Goal: Task Accomplishment & Management: Manage account settings

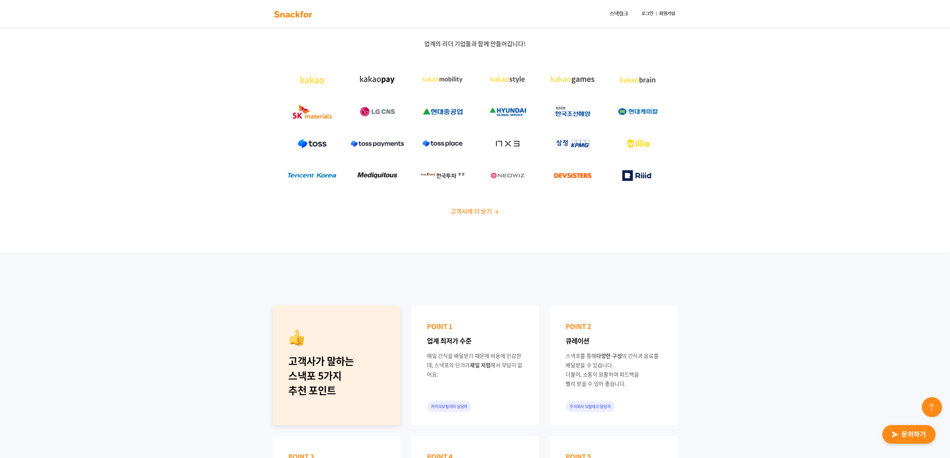
click at [648, 16] on link "로그인" at bounding box center [647, 14] width 17 height 12
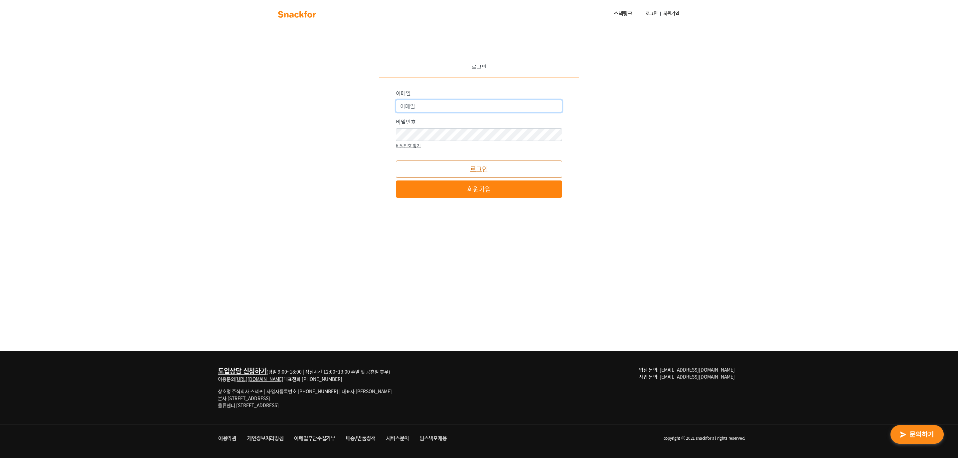
type input "snackfor@snackfor.com"
click at [546, 167] on button "로그인" at bounding box center [479, 169] width 166 height 17
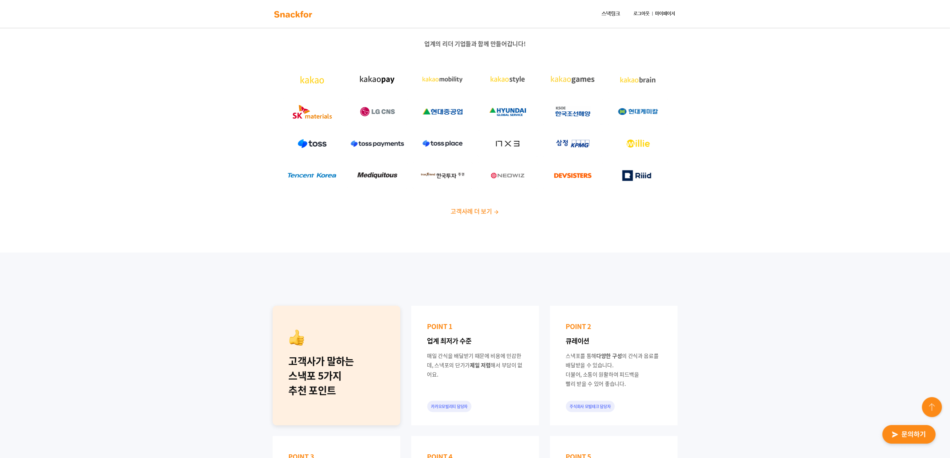
click at [675, 16] on link "마이페이지" at bounding box center [665, 14] width 25 height 12
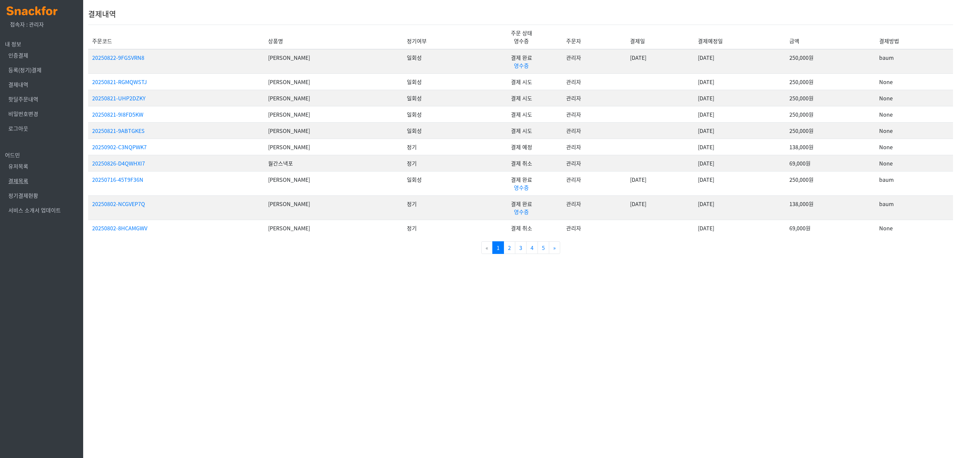
click at [17, 182] on link "결제목록" at bounding box center [18, 181] width 20 height 8
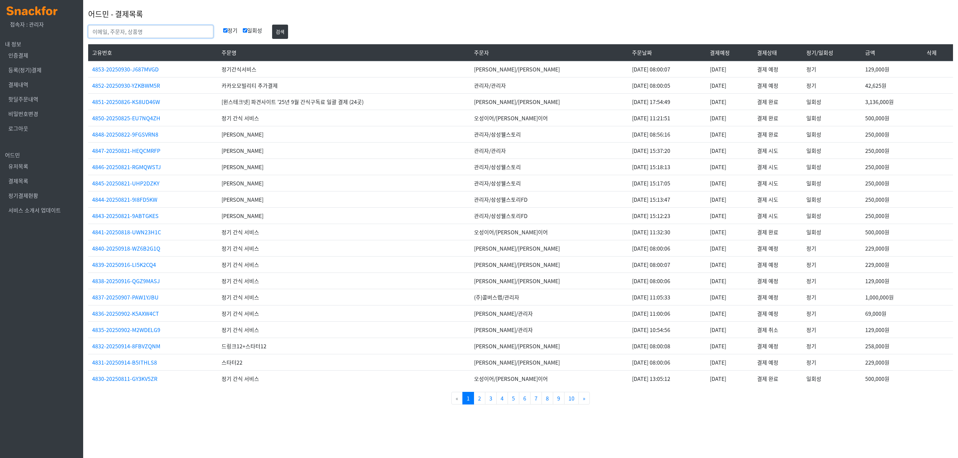
click at [127, 33] on input "text" at bounding box center [150, 31] width 125 height 13
type input "스터디코드"
click at [272, 25] on button "검색" at bounding box center [280, 32] width 16 height 14
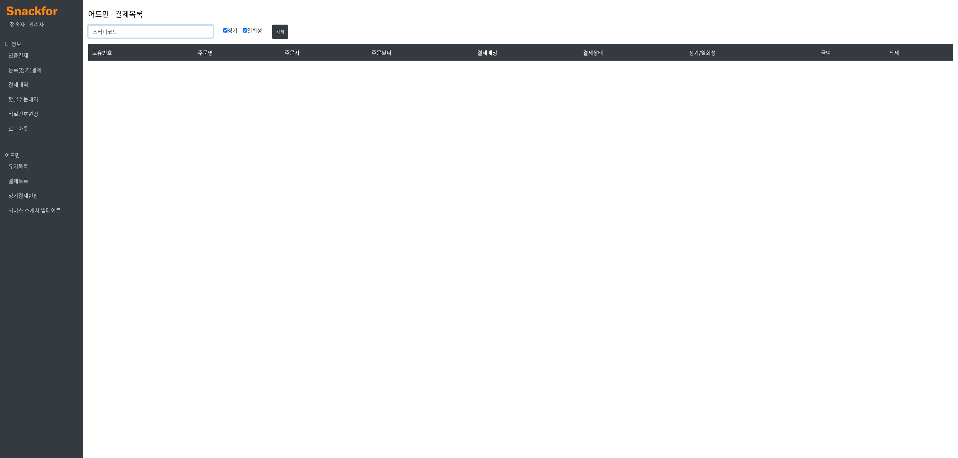
click at [154, 30] on input "스터디코드" at bounding box center [150, 31] width 125 height 13
type input "[PERSON_NAME]"
click at [272, 25] on button "검색" at bounding box center [280, 32] width 16 height 14
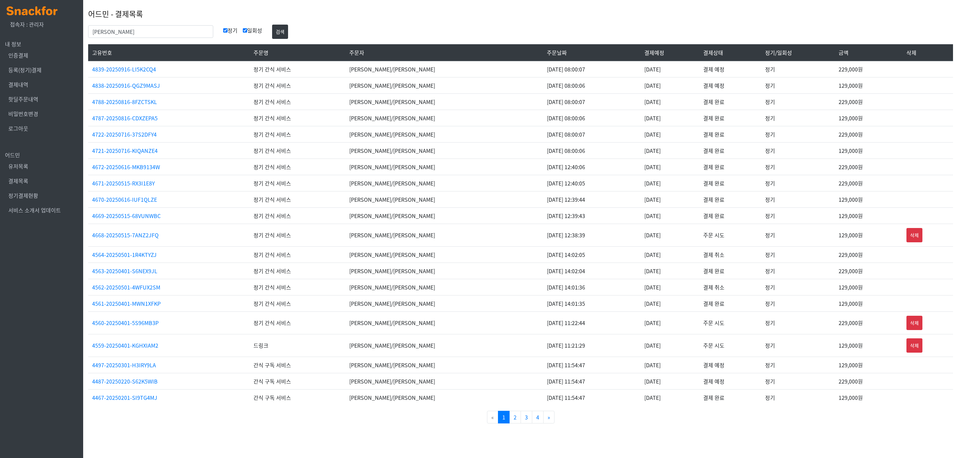
drag, startPoint x: 463, startPoint y: 104, endPoint x: 661, endPoint y: 109, distance: 197.7
click at [661, 109] on tr "4788-20250816-8FZCTSKL 정기 간식 서비스 박효선/박효선 [DATE] 08:00:07 2025-08-16 결제 완료 정기 22…" at bounding box center [520, 101] width 865 height 16
click at [148, 30] on input "[PERSON_NAME]" at bounding box center [150, 31] width 125 height 13
type input "아이엔테라"
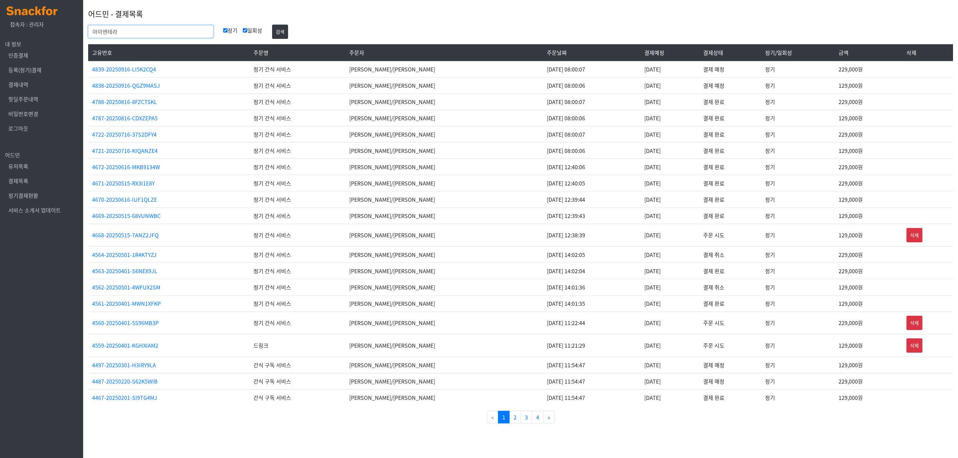
click at [272, 25] on button "검색" at bounding box center [280, 32] width 16 height 14
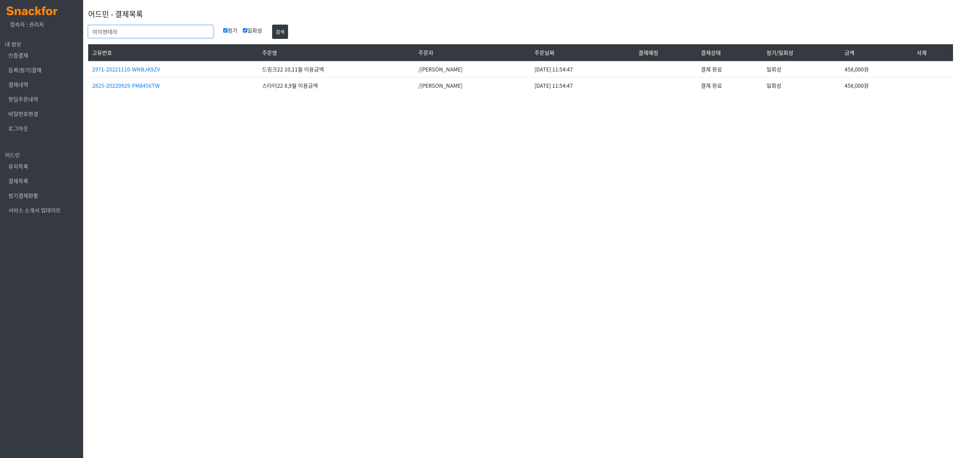
click at [148, 30] on input "아이엔테라" at bounding box center [150, 31] width 125 height 13
type input "서하윤"
click at [272, 25] on button "검색" at bounding box center [280, 32] width 16 height 14
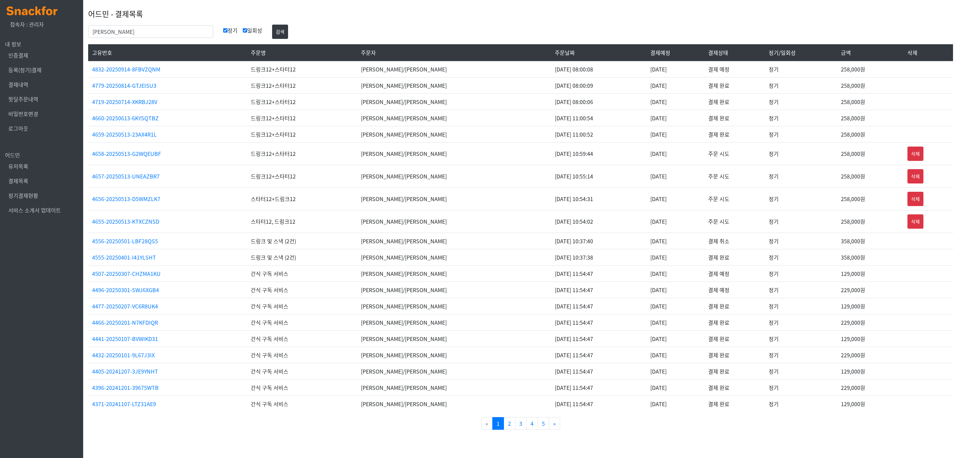
drag, startPoint x: 605, startPoint y: 99, endPoint x: 636, endPoint y: 104, distance: 31.7
click at [646, 104] on td "2025-07-14" at bounding box center [675, 101] width 58 height 16
drag, startPoint x: 610, startPoint y: 92, endPoint x: 661, endPoint y: 96, distance: 51.4
click at [661, 96] on tbody "4832-20250914-8FBVZQNM 드링크12+스타터12 서하윤/서하윤 2025-08-14 08:00:08 2025-09-14 결제 예정…" at bounding box center [520, 236] width 865 height 351
click at [661, 96] on td "[DATE]" at bounding box center [675, 101] width 58 height 16
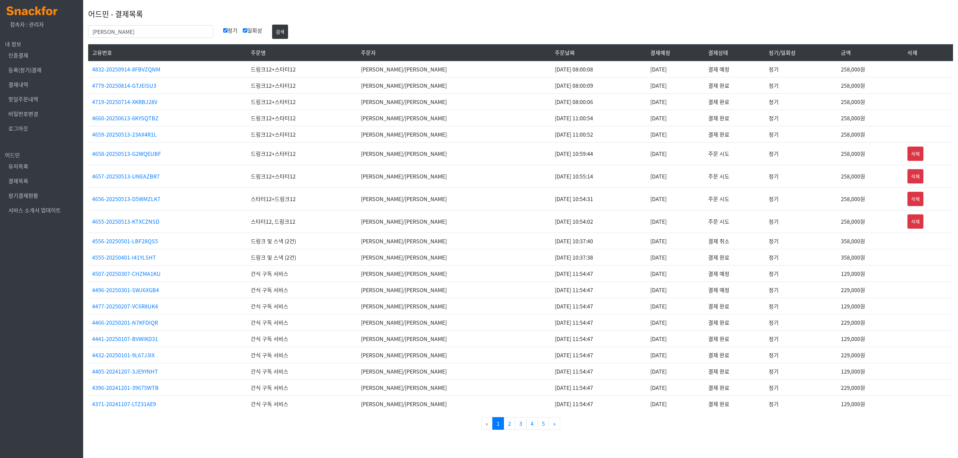
drag, startPoint x: 613, startPoint y: 84, endPoint x: 629, endPoint y: 88, distance: 16.8
click at [646, 88] on td "[DATE]" at bounding box center [675, 85] width 58 height 16
click at [152, 26] on input "서하윤" at bounding box center [150, 31] width 125 height 13
type input "신한은행"
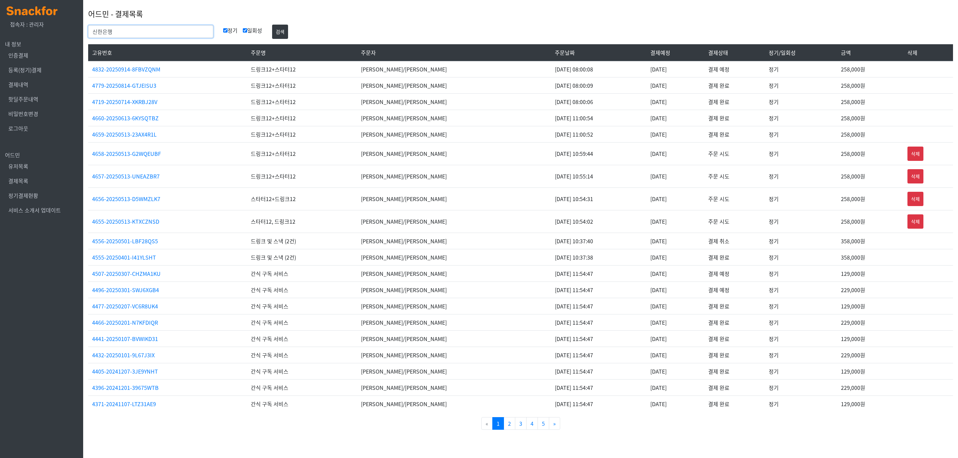
click at [272, 25] on button "검색" at bounding box center [280, 32] width 16 height 14
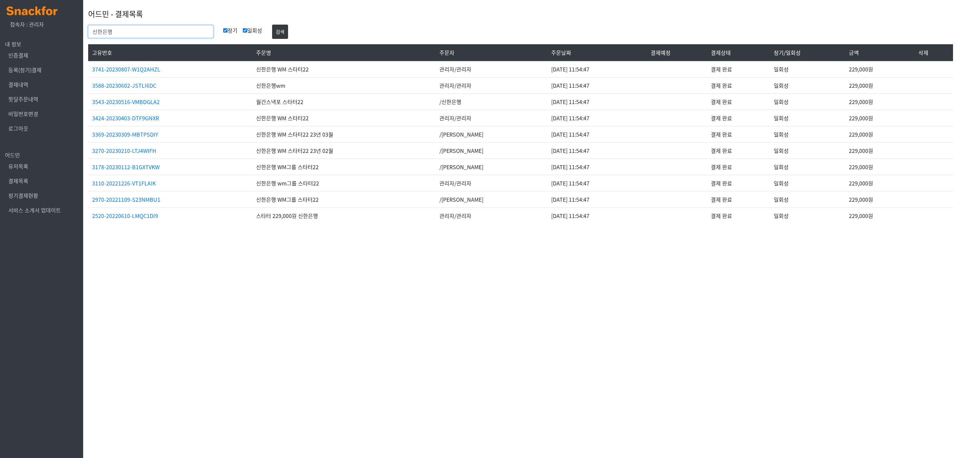
click at [140, 31] on input "신한은행" at bounding box center [150, 31] width 125 height 13
type input "[PERSON_NAME]"
click at [272, 25] on button "검색" at bounding box center [280, 32] width 16 height 14
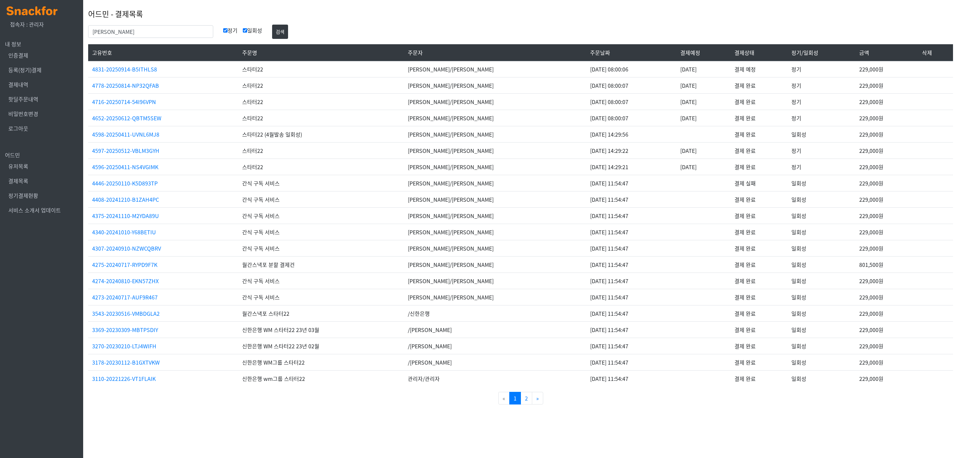
drag, startPoint x: 601, startPoint y: 88, endPoint x: 677, endPoint y: 86, distance: 75.5
click at [677, 86] on tr "4778-20250814-NP32QFAB 스타터22 [PERSON_NAME]/[PERSON_NAME] [DATE] 08:00:07 2025-0…" at bounding box center [520, 85] width 865 height 16
drag, startPoint x: 517, startPoint y: 71, endPoint x: 609, endPoint y: 72, distance: 91.8
click at [609, 72] on td "[DATE] 08:00:06" at bounding box center [631, 69] width 90 height 17
click at [27, 194] on link "정기결제현황" at bounding box center [23, 196] width 30 height 8
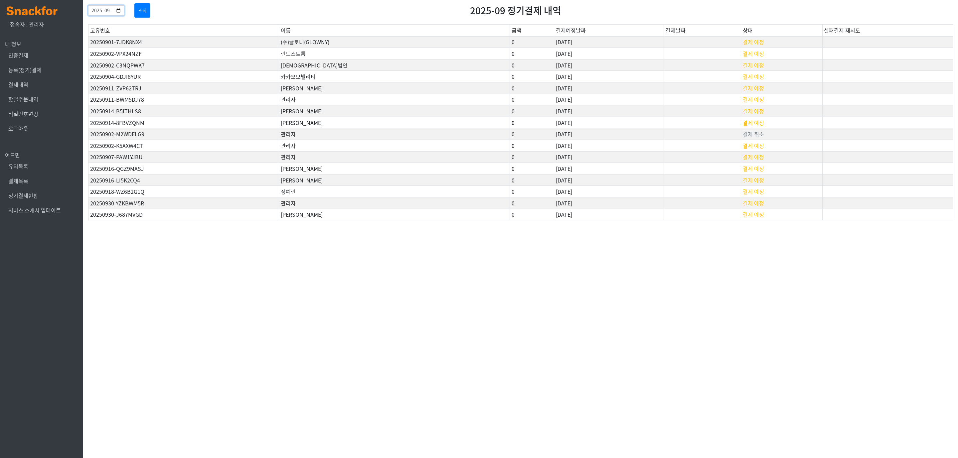
click at [124, 11] on input "2025-09" at bounding box center [106, 10] width 36 height 10
type input "2025-08"
click at [146, 17] on button "조회" at bounding box center [142, 10] width 16 height 14
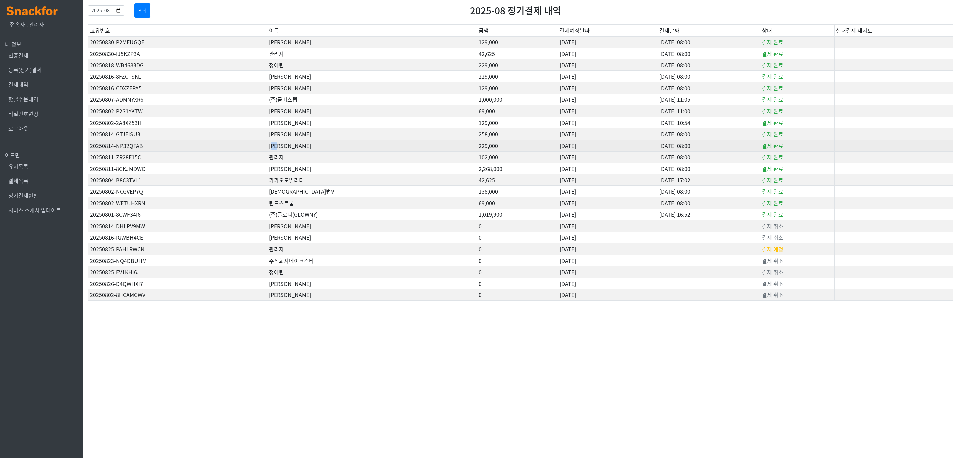
drag, startPoint x: 278, startPoint y: 147, endPoint x: 310, endPoint y: 147, distance: 31.9
click at [310, 147] on td "김수진" at bounding box center [372, 146] width 210 height 12
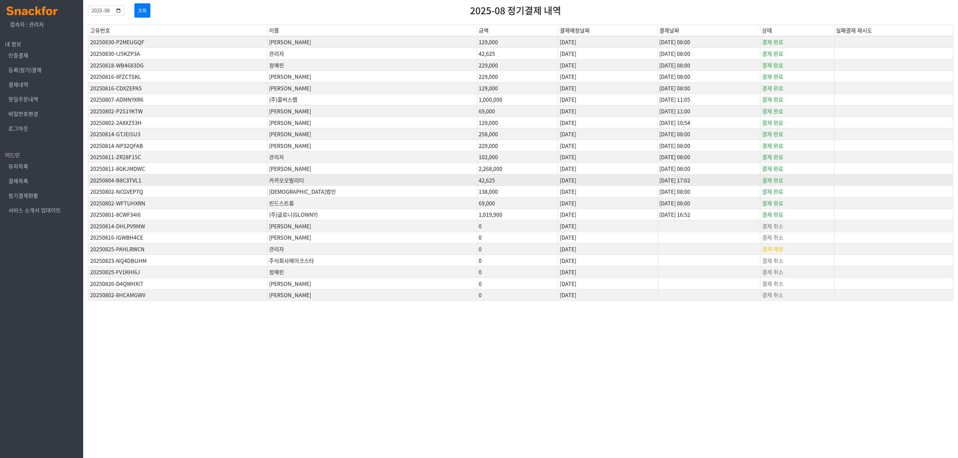
click at [355, 182] on td "카카오모빌리티" at bounding box center [372, 180] width 210 height 12
click at [352, 163] on td "관리자" at bounding box center [372, 157] width 210 height 12
click at [19, 182] on link "결제목록" at bounding box center [18, 181] width 20 height 8
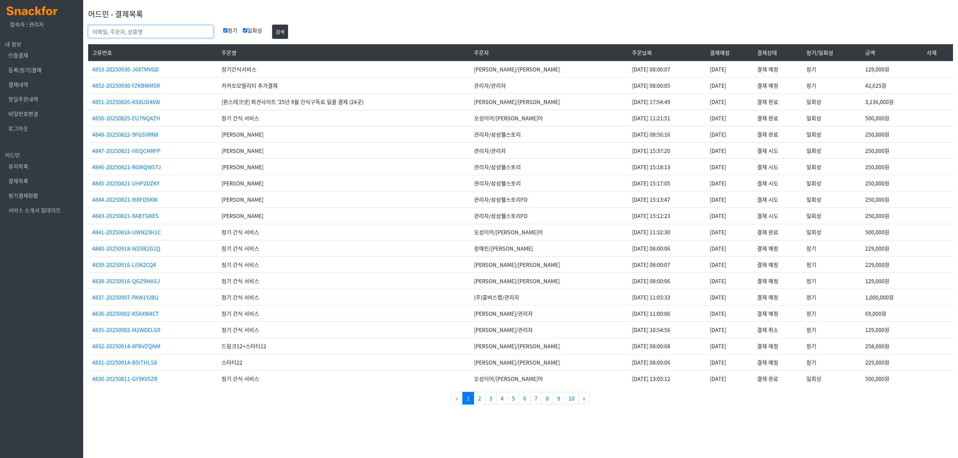
click at [139, 33] on input "text" at bounding box center [150, 31] width 125 height 13
type input "이은지"
click at [272, 25] on button "검색" at bounding box center [280, 32] width 16 height 14
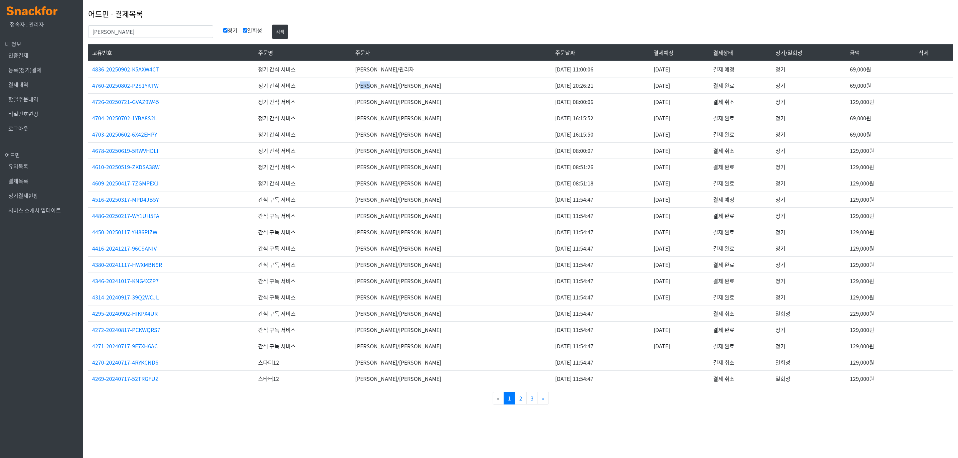
drag, startPoint x: 387, startPoint y: 87, endPoint x: 404, endPoint y: 90, distance: 17.2
click at [403, 90] on td "[PERSON_NAME]/[PERSON_NAME]" at bounding box center [451, 85] width 200 height 16
drag, startPoint x: 386, startPoint y: 76, endPoint x: 417, endPoint y: 75, distance: 30.3
click at [417, 75] on td "[PERSON_NAME]/관리자" at bounding box center [451, 69] width 200 height 17
click at [465, 249] on td "[PERSON_NAME]/[PERSON_NAME]" at bounding box center [451, 248] width 200 height 16
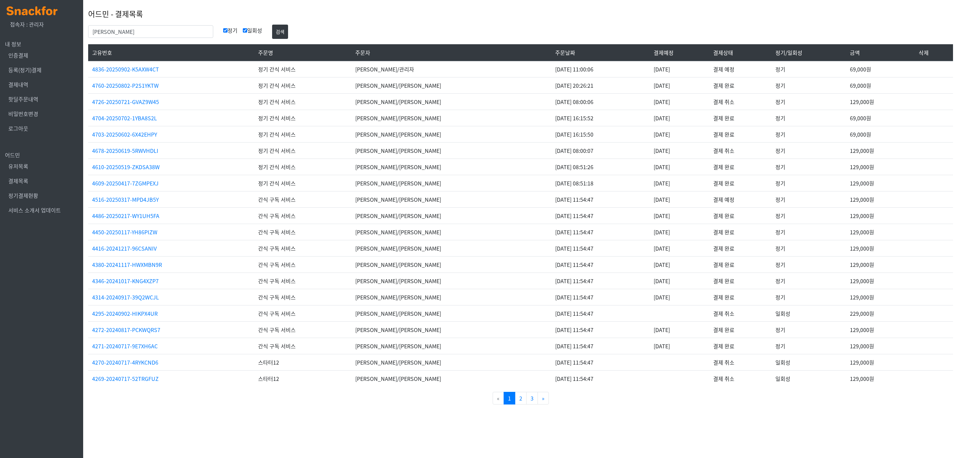
click at [121, 39] on div "어드민 - 결제목록 [PERSON_NAME] 정기 [DEMOGRAPHIC_DATA] 검색 고유번호 주문명 주문자 주문날짜 결제예정 결제상태 정…" at bounding box center [520, 207] width 865 height 414
click at [124, 32] on input "[PERSON_NAME]" at bounding box center [150, 31] width 125 height 13
type input "정예린"
click at [272, 25] on button "검색" at bounding box center [280, 32] width 16 height 14
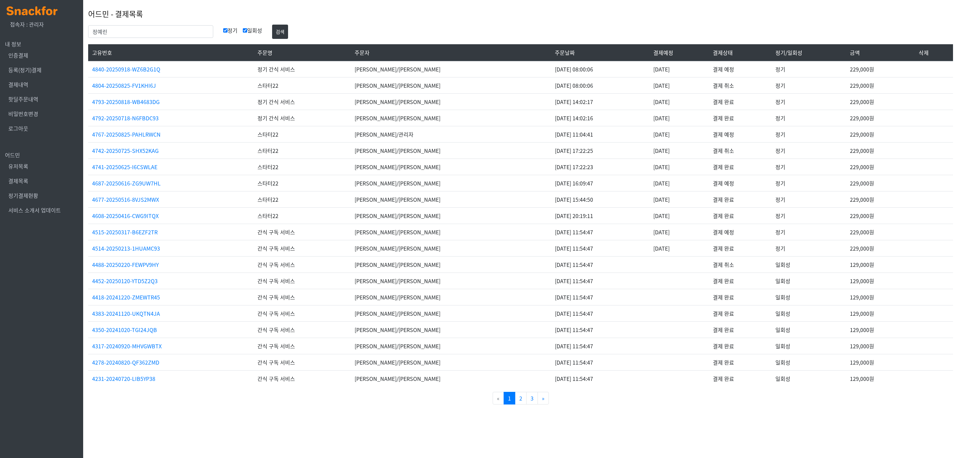
drag, startPoint x: 615, startPoint y: 106, endPoint x: 647, endPoint y: 109, distance: 32.1
click at [649, 109] on td "[DATE]" at bounding box center [679, 101] width 60 height 16
click at [132, 34] on input "정예린" at bounding box center [150, 31] width 125 height 13
click at [132, 33] on input "정예린" at bounding box center [150, 31] width 125 height 13
type input "[PERSON_NAME]"
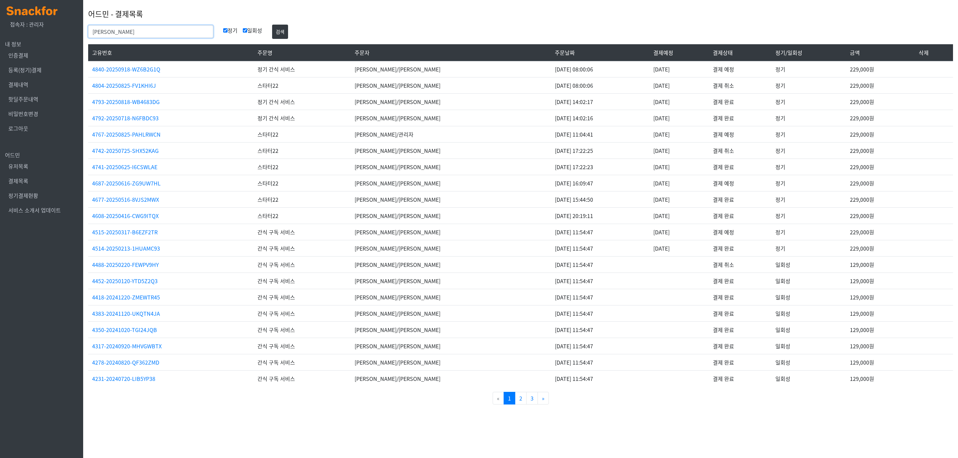
click at [272, 25] on button "검색" at bounding box center [280, 32] width 16 height 14
